Goal: Check status: Check status

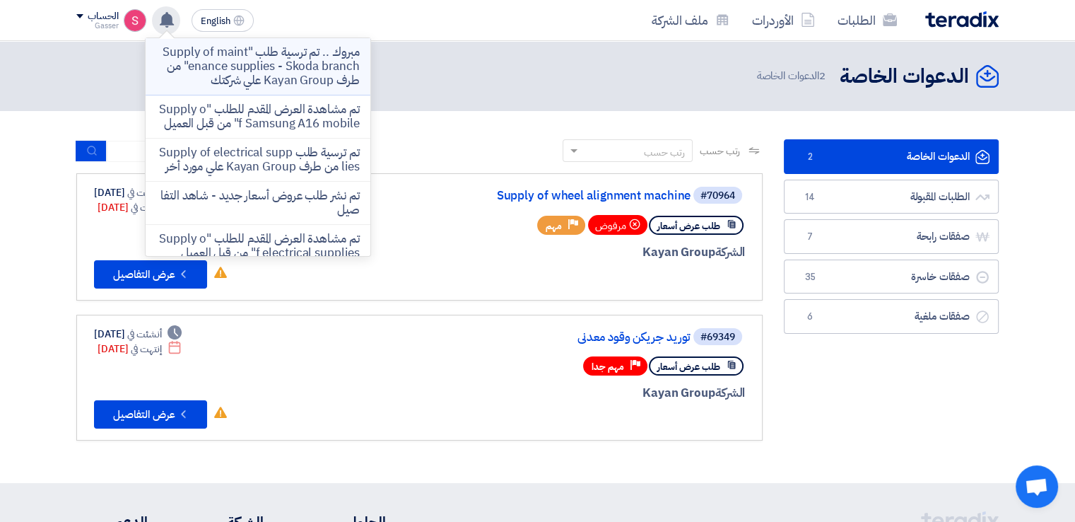
click at [308, 74] on p "مبروك .. تم ترسية طلب "Supply of maintenance supplies - Skoda branch" من طرف Ka…" at bounding box center [258, 66] width 202 height 42
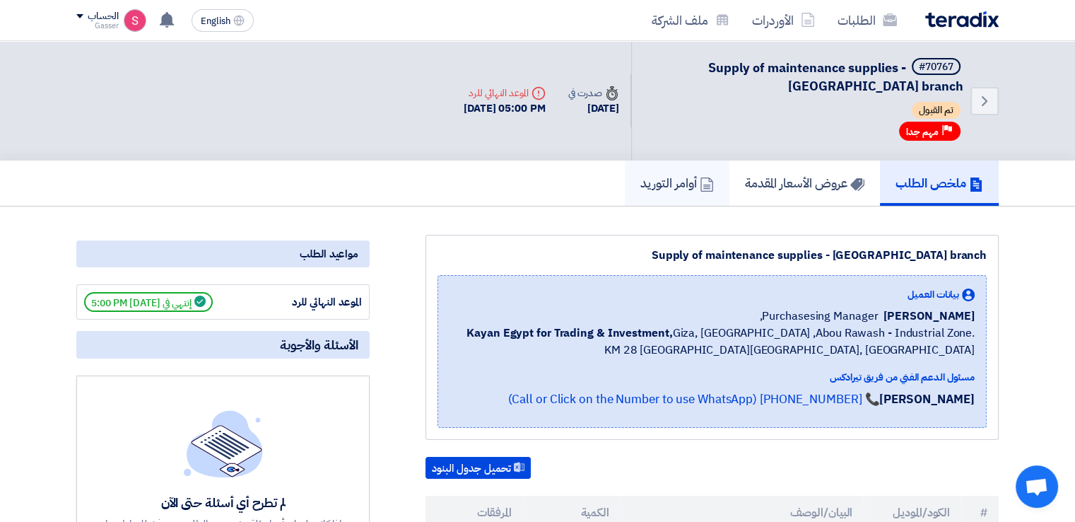
click at [678, 181] on h5 "أوامر التوريد" at bounding box center [677, 183] width 74 height 16
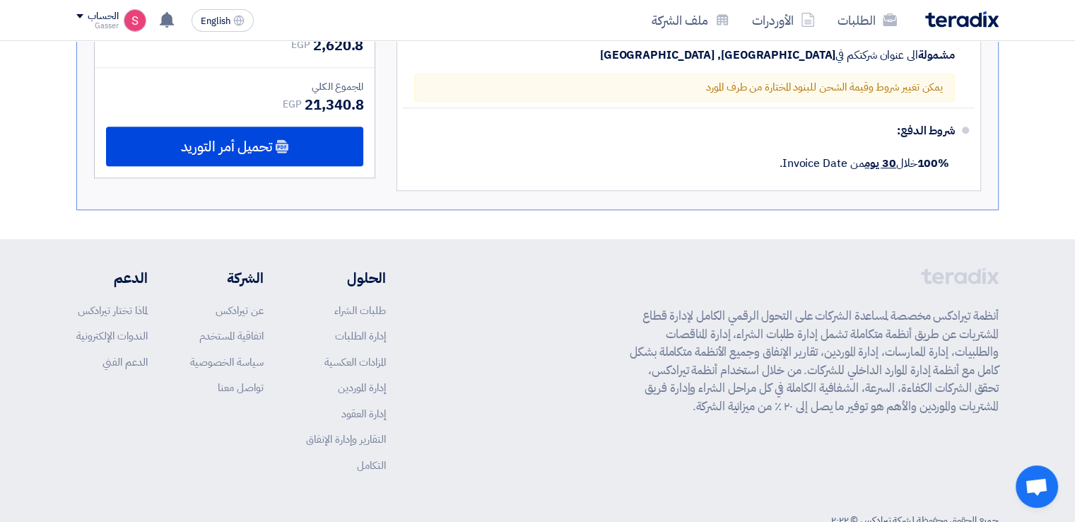
scroll to position [1060, 0]
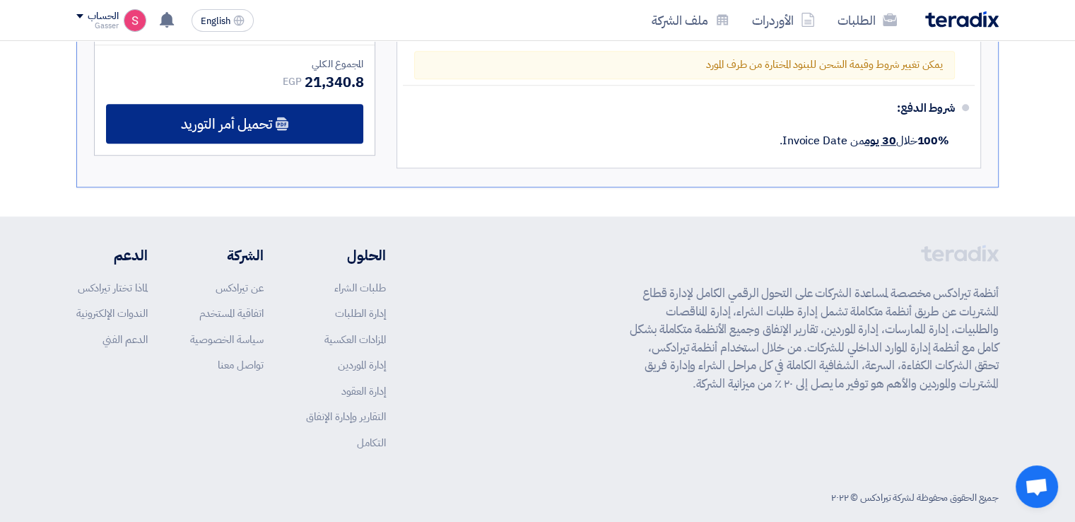
click at [272, 142] on div "تحميل أمر التوريد" at bounding box center [234, 124] width 257 height 40
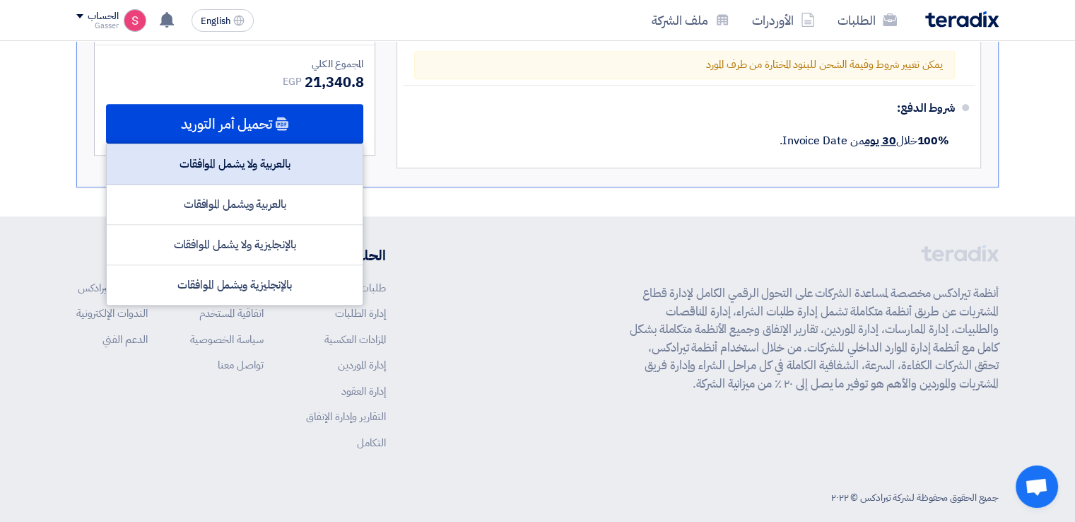
click at [305, 184] on div "بالعربية ولا يشمل الموافقات" at bounding box center [235, 164] width 256 height 40
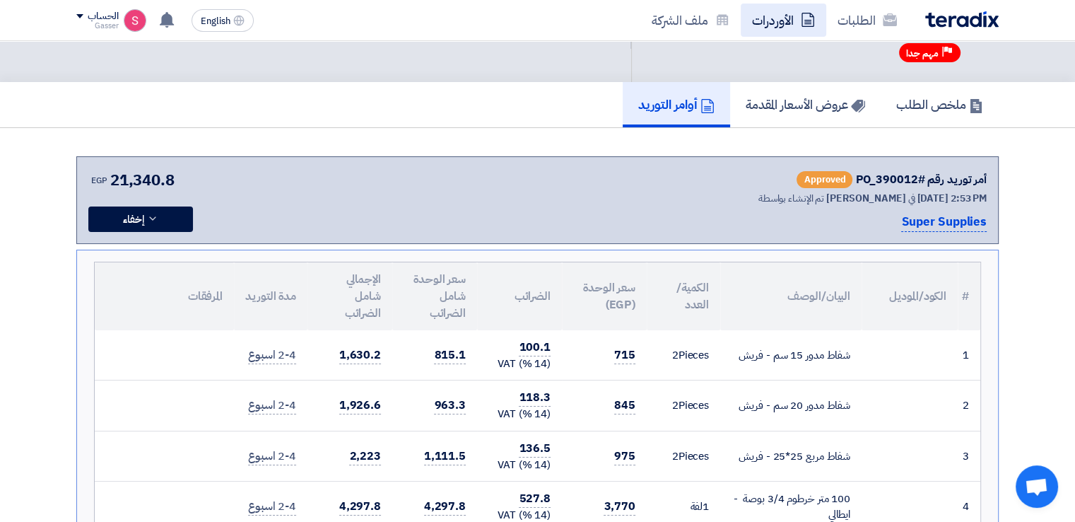
scroll to position [0, 0]
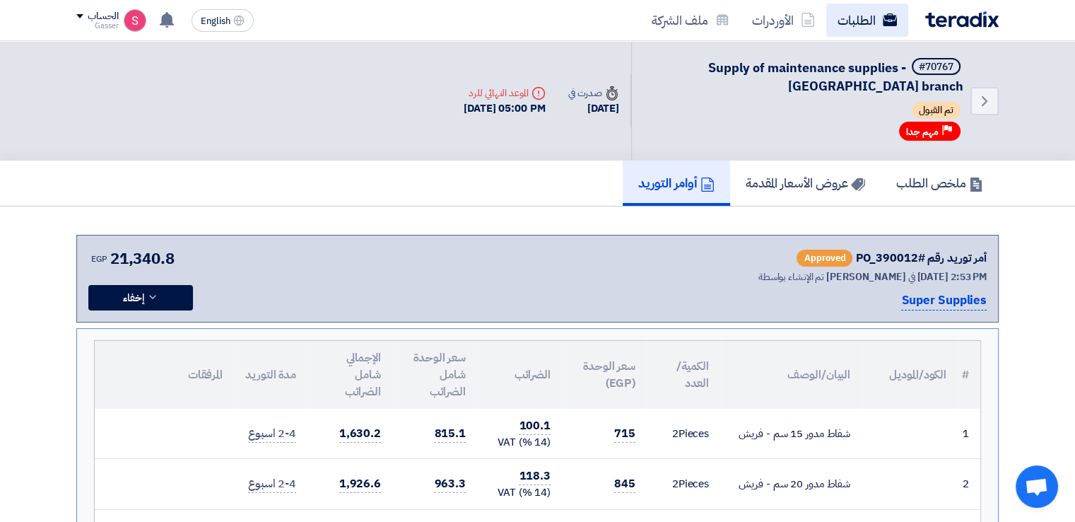
click at [843, 25] on link "الطلبات" at bounding box center [867, 20] width 82 height 33
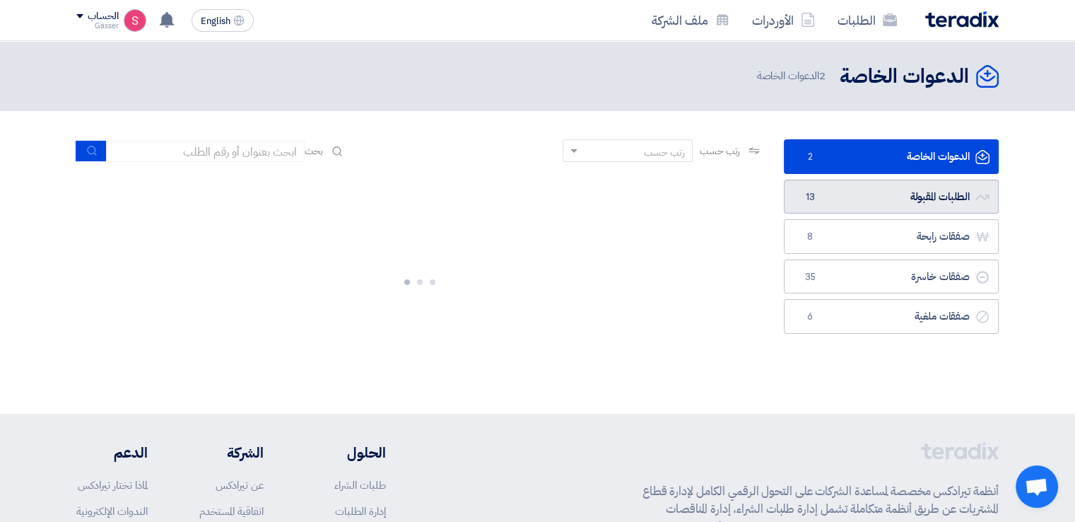
click at [831, 204] on link "الطلبات المقبولة الطلبات المقبولة 13" at bounding box center [891, 197] width 215 height 35
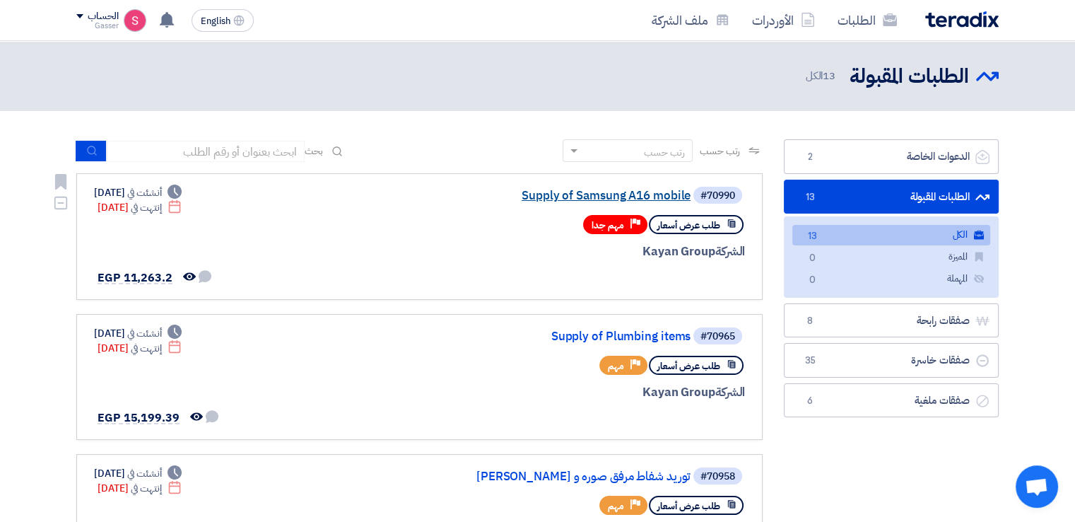
click at [669, 198] on link "Supply of Samsung A16 mobile" at bounding box center [549, 195] width 283 height 13
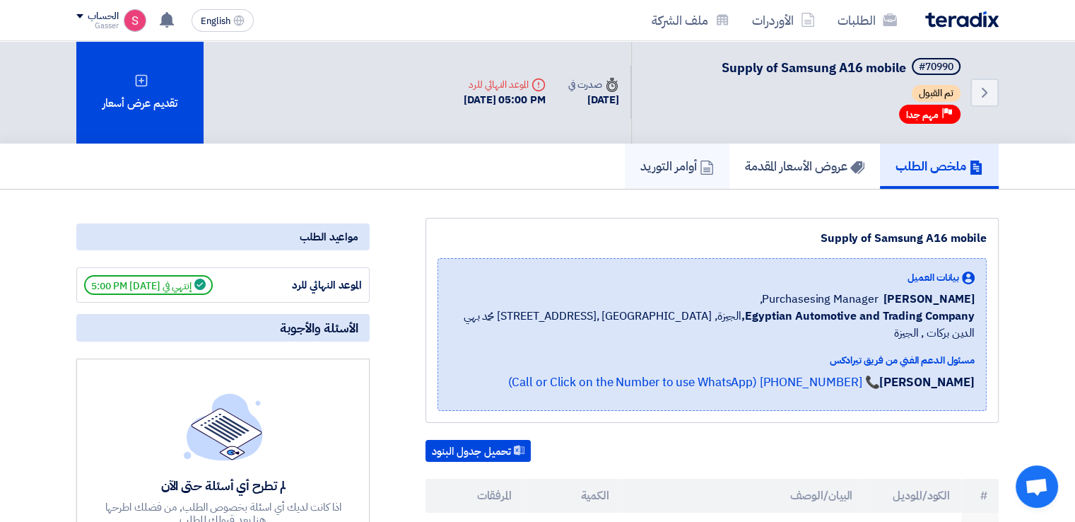
click at [685, 171] on h5 "أوامر التوريد" at bounding box center [677, 166] width 74 height 16
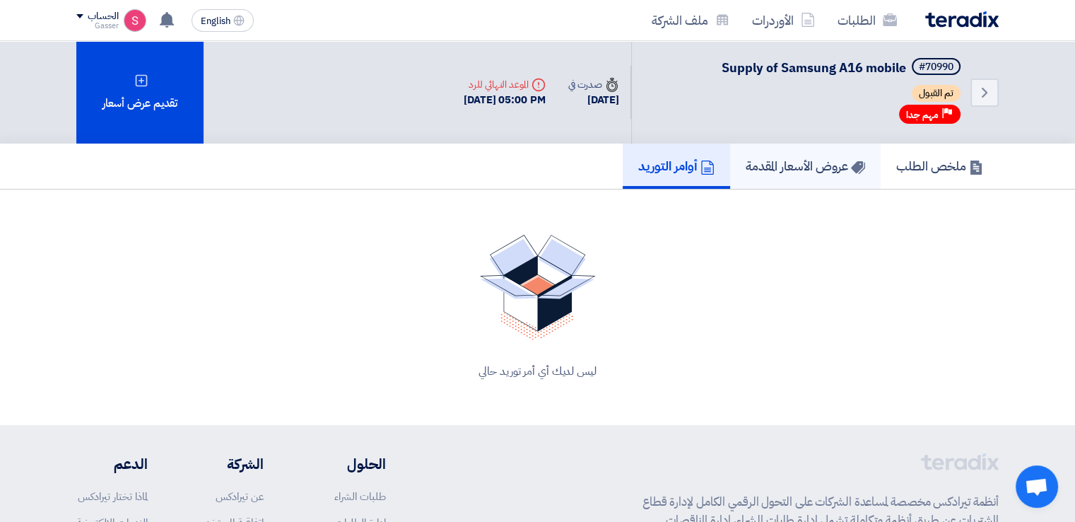
click at [812, 170] on h5 "عروض الأسعار المقدمة" at bounding box center [805, 166] width 119 height 16
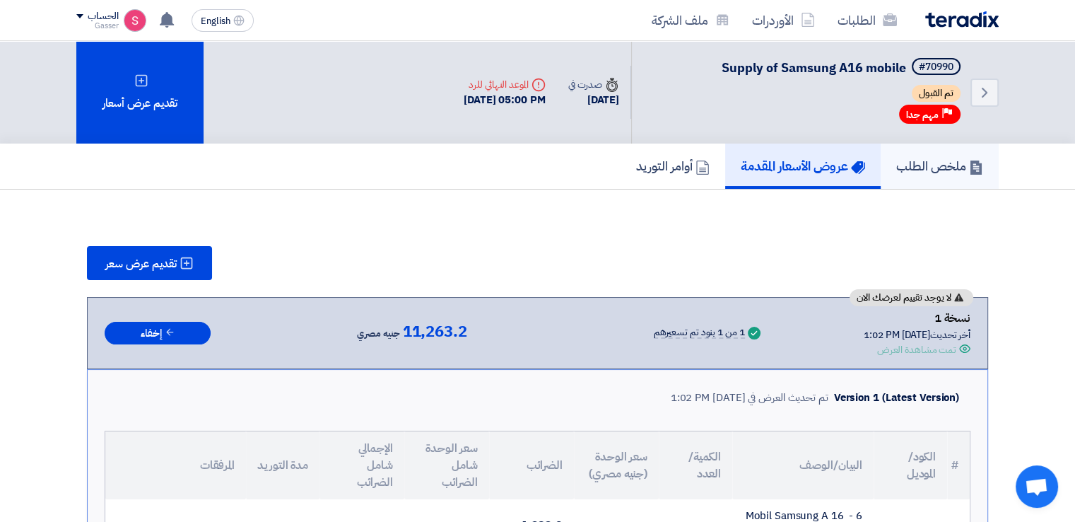
click at [925, 163] on h5 "ملخص الطلب" at bounding box center [939, 166] width 87 height 16
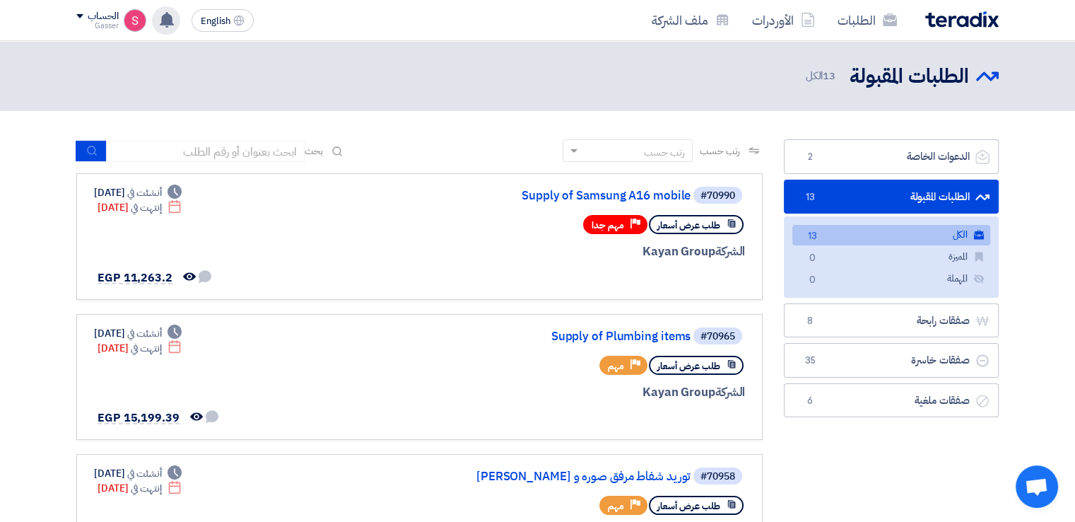
click at [171, 26] on icon at bounding box center [167, 20] width 16 height 16
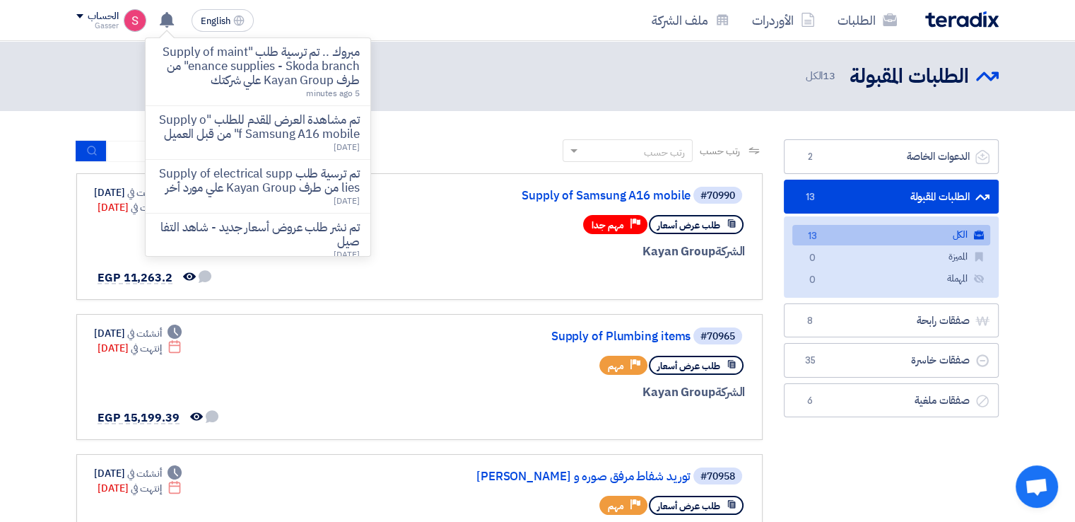
click at [563, 88] on div "الطلبات المقبولة الطلبات المقبولة 13 الكل" at bounding box center [537, 76] width 922 height 28
